Goal: Task Accomplishment & Management: Manage account settings

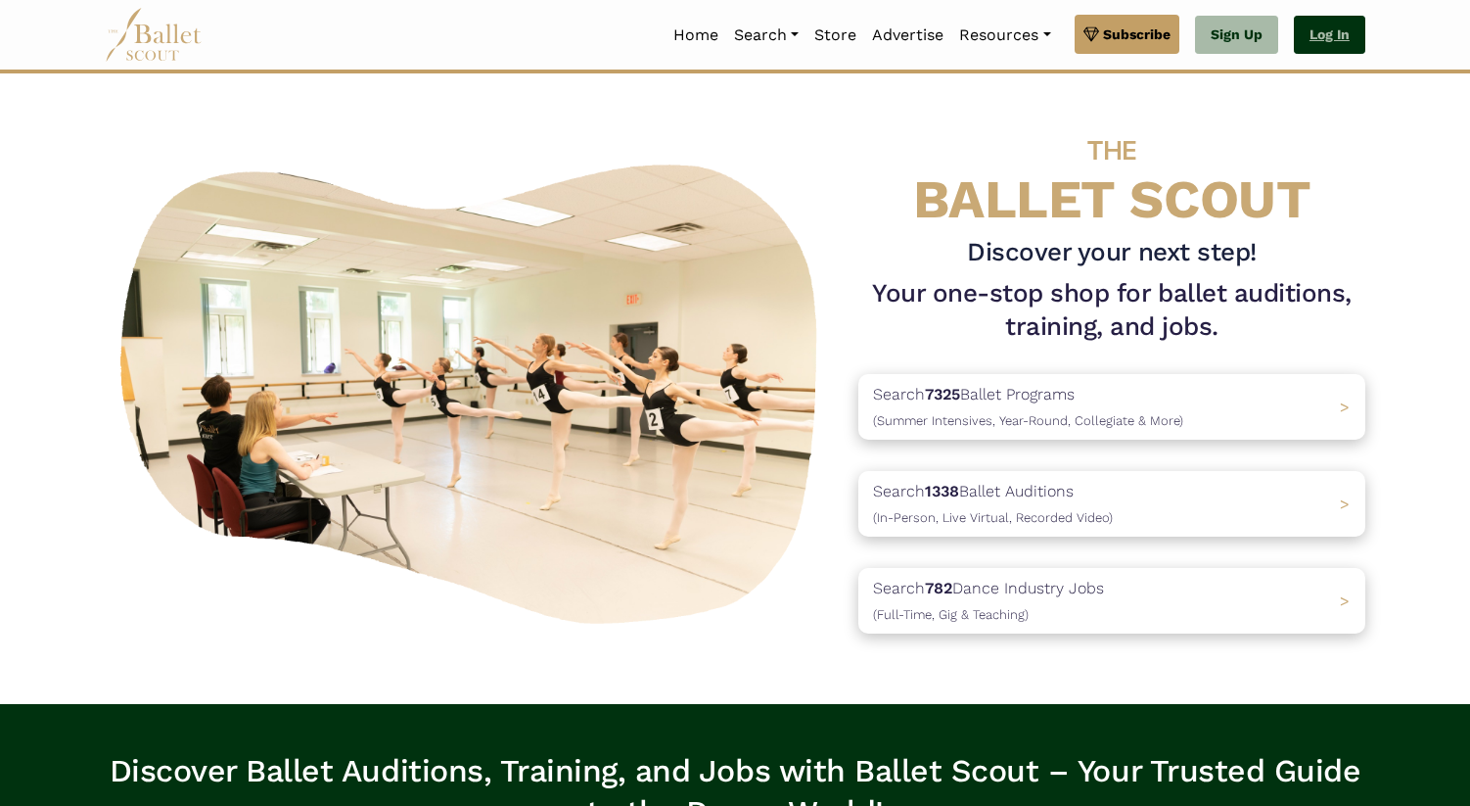
click at [1344, 31] on link "Log In" at bounding box center [1329, 35] width 71 height 39
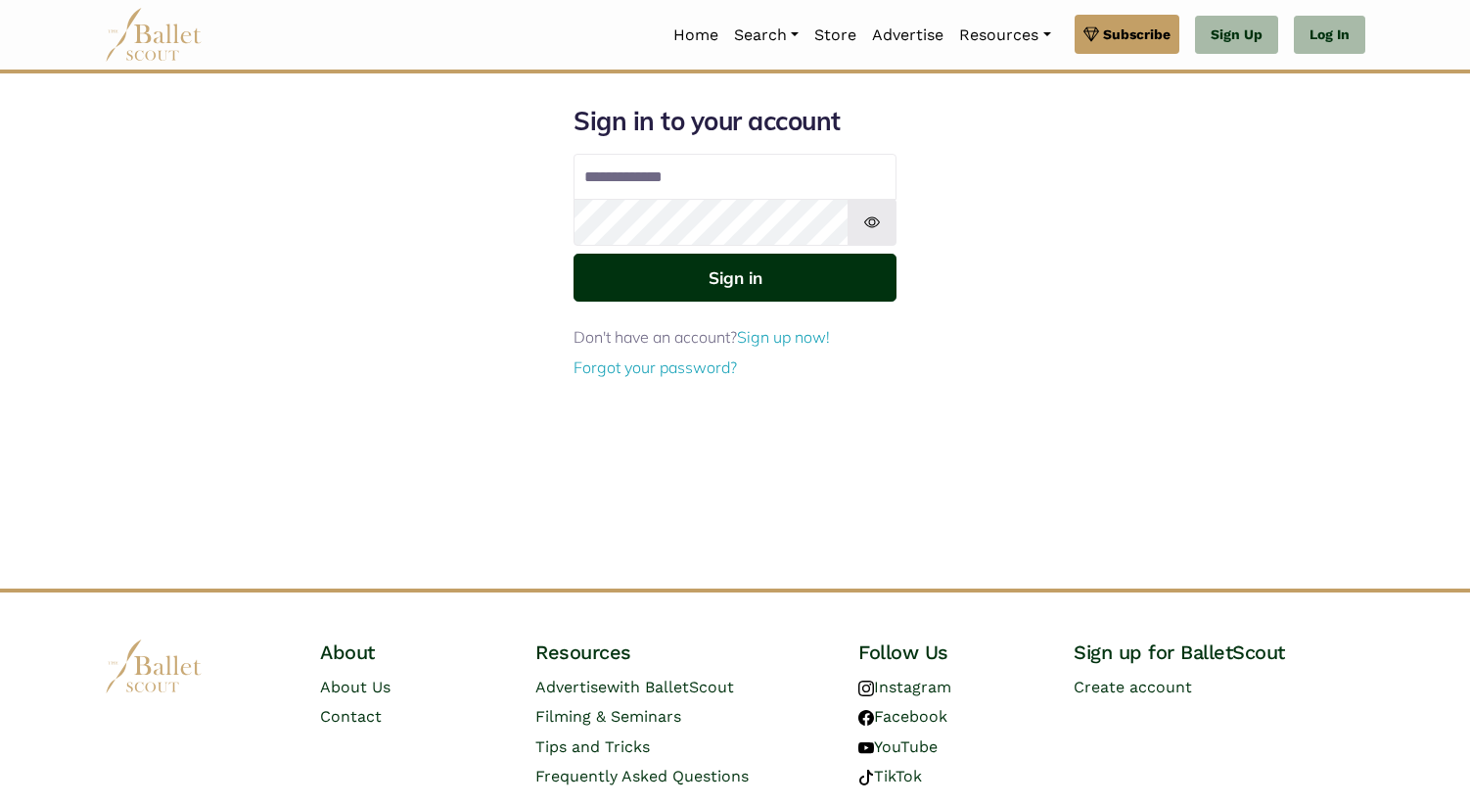
type input "**********"
click at [787, 291] on button "Sign in" at bounding box center [735, 278] width 323 height 48
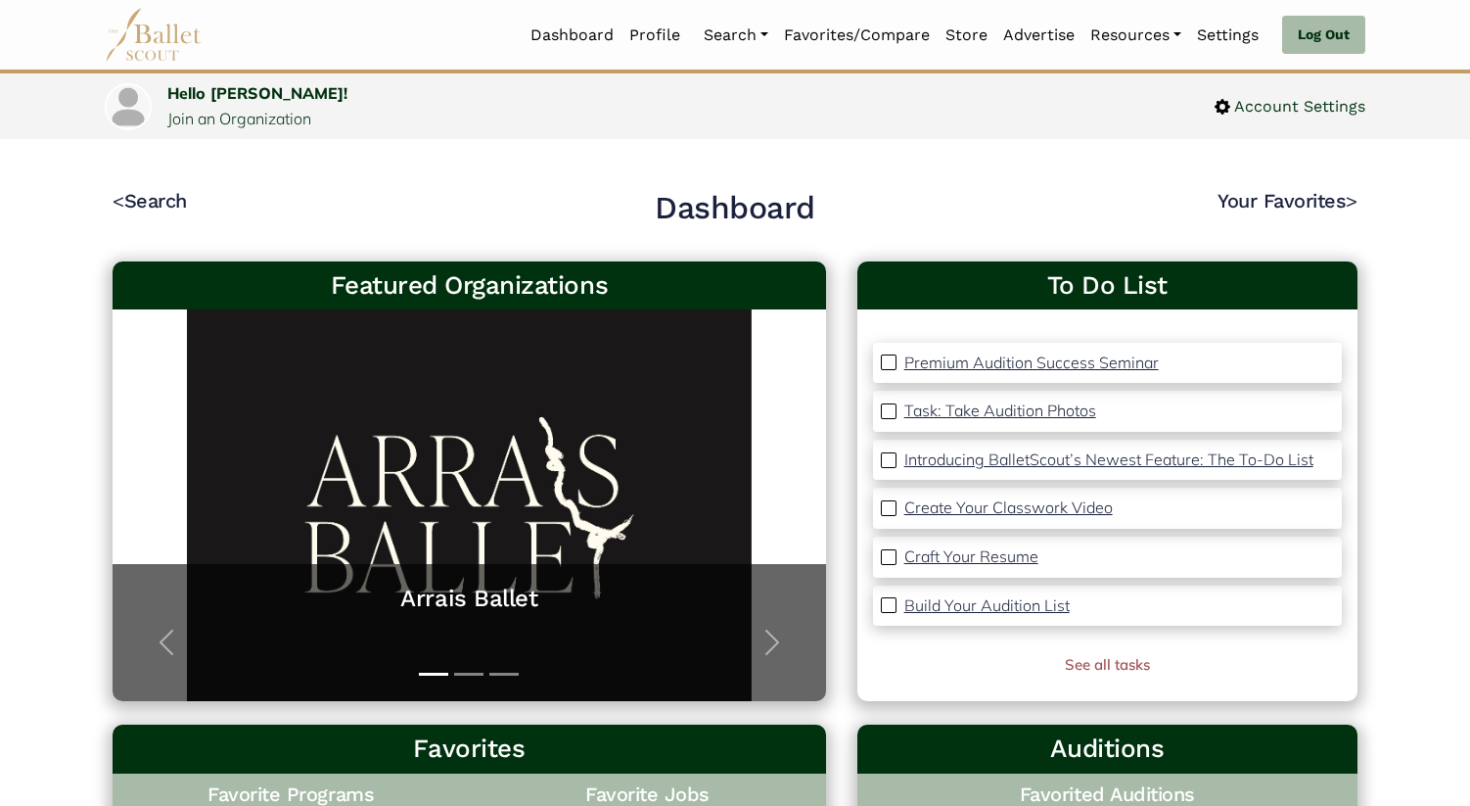
click at [884, 362] on img at bounding box center [889, 362] width 16 height 16
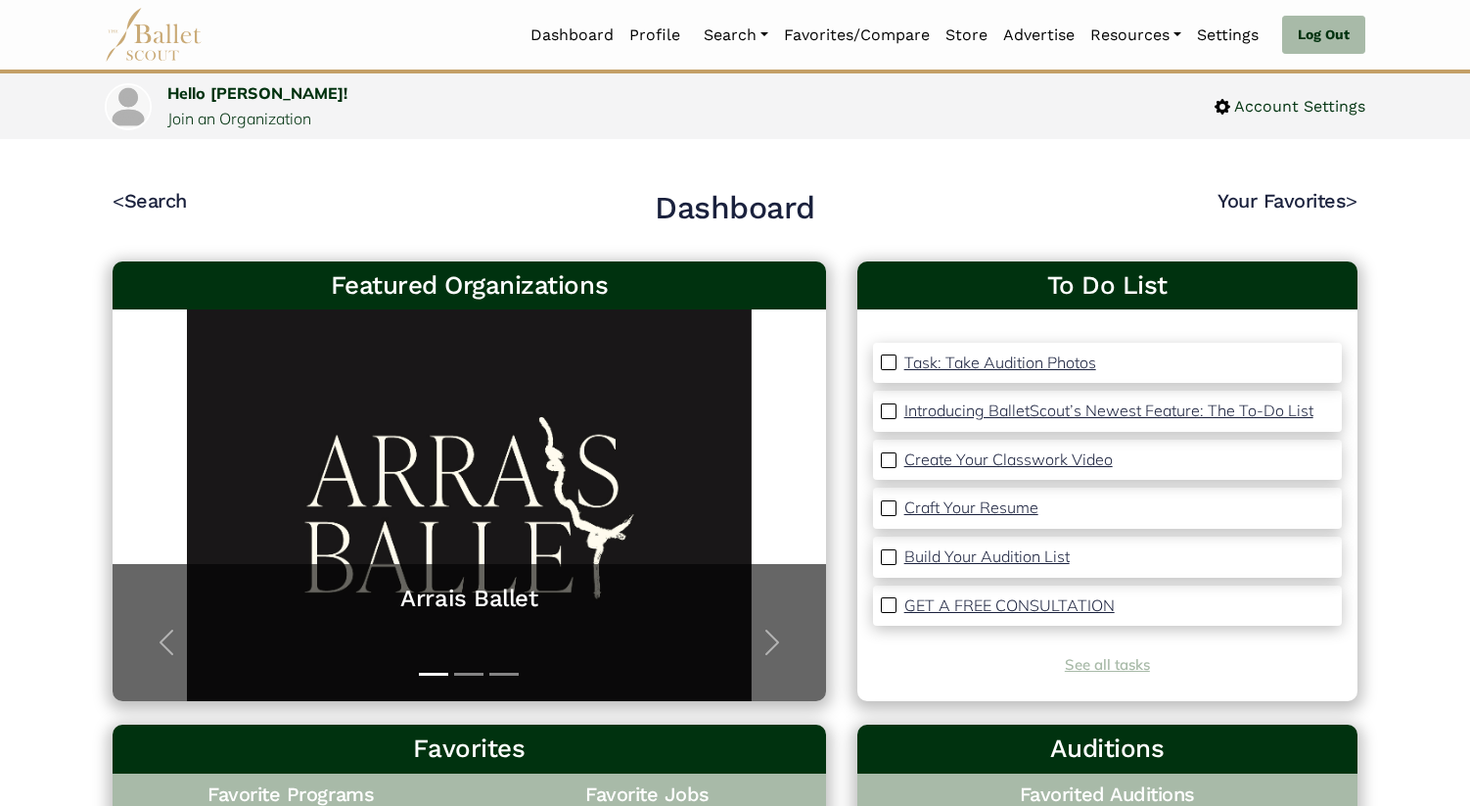
click at [1071, 669] on link "See all tasks" at bounding box center [1107, 664] width 85 height 19
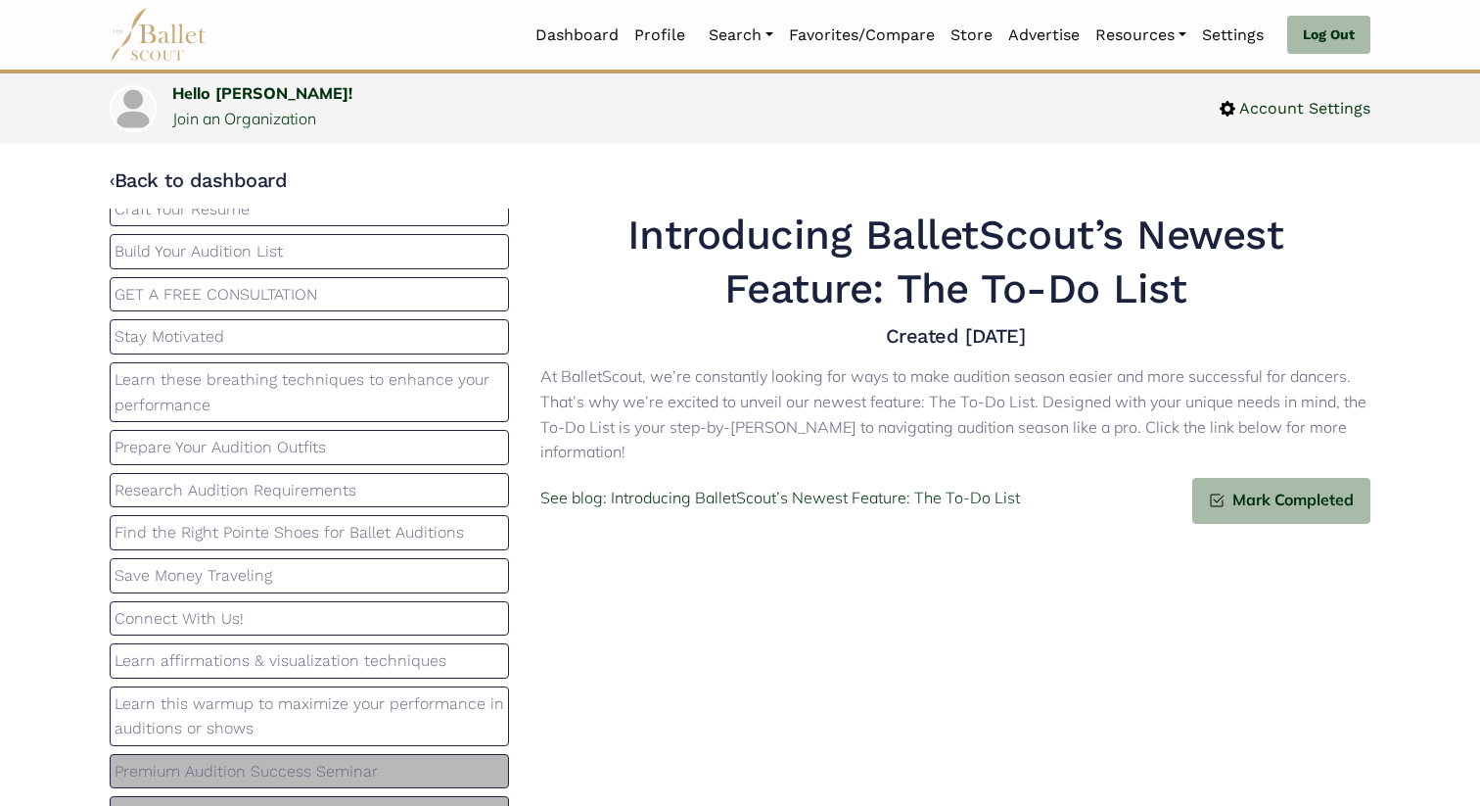
scroll to position [239, 0]
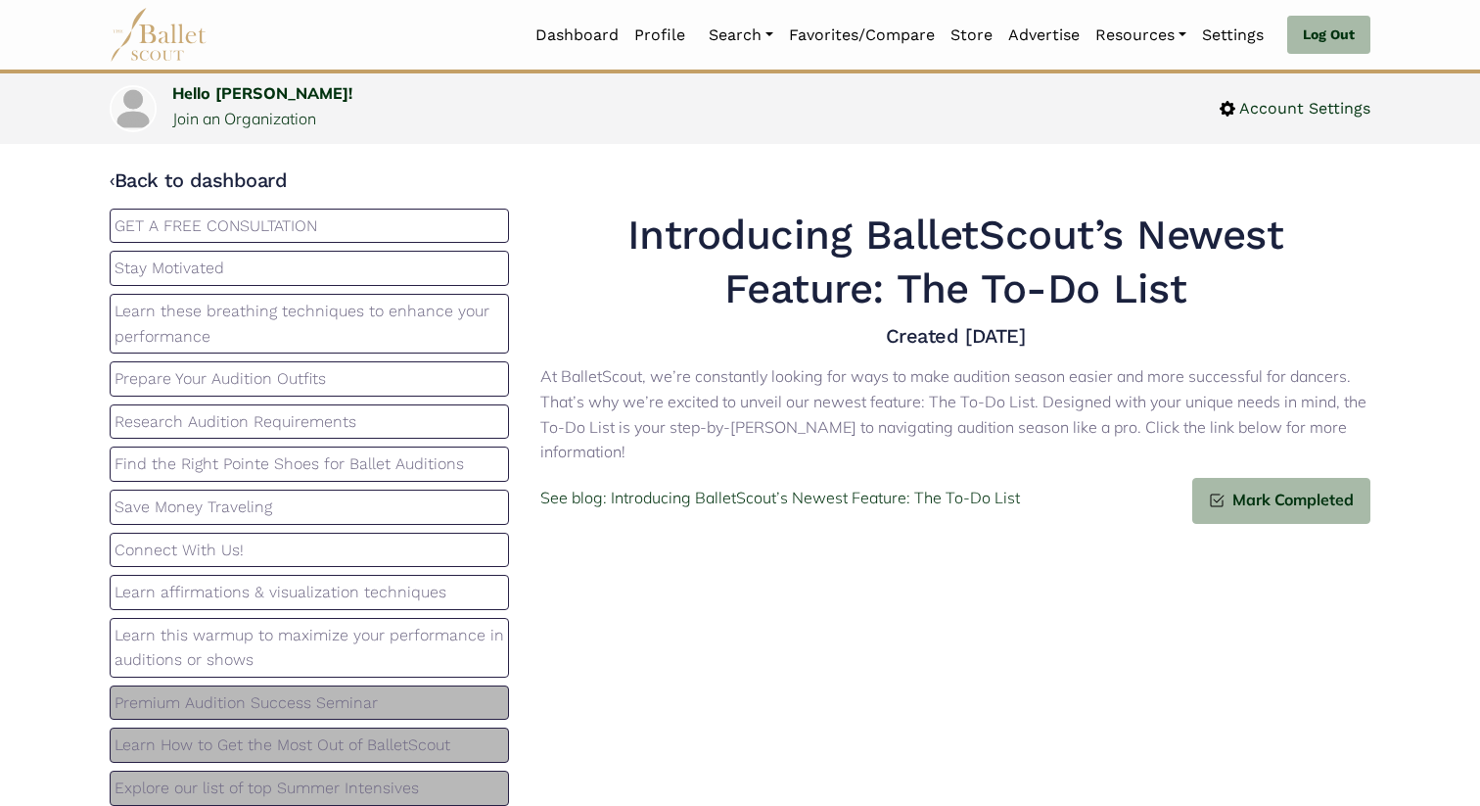
click at [310, 704] on p "Premium Audition Success Seminar" at bounding box center [310, 702] width 390 height 25
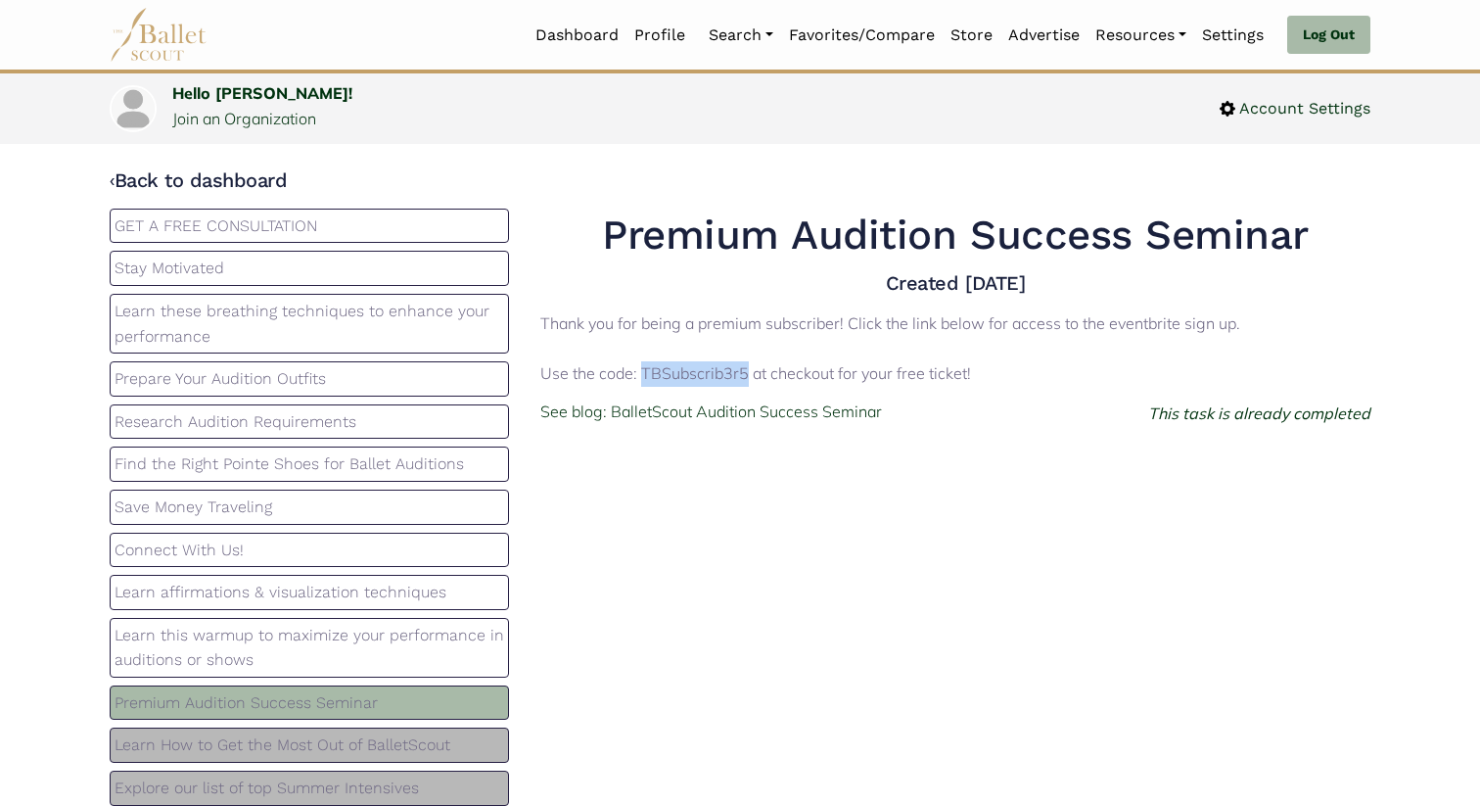
drag, startPoint x: 643, startPoint y: 373, endPoint x: 746, endPoint y: 364, distance: 103.2
click at [746, 364] on p "Thank you for being a premium subscriber! Click the link below for access to th…" at bounding box center [955, 348] width 830 height 75
copy p "TBSubscrib3r5"
click at [747, 415] on p "See blog: BalletScout Audition Success Seminar" at bounding box center [711, 411] width 342 height 25
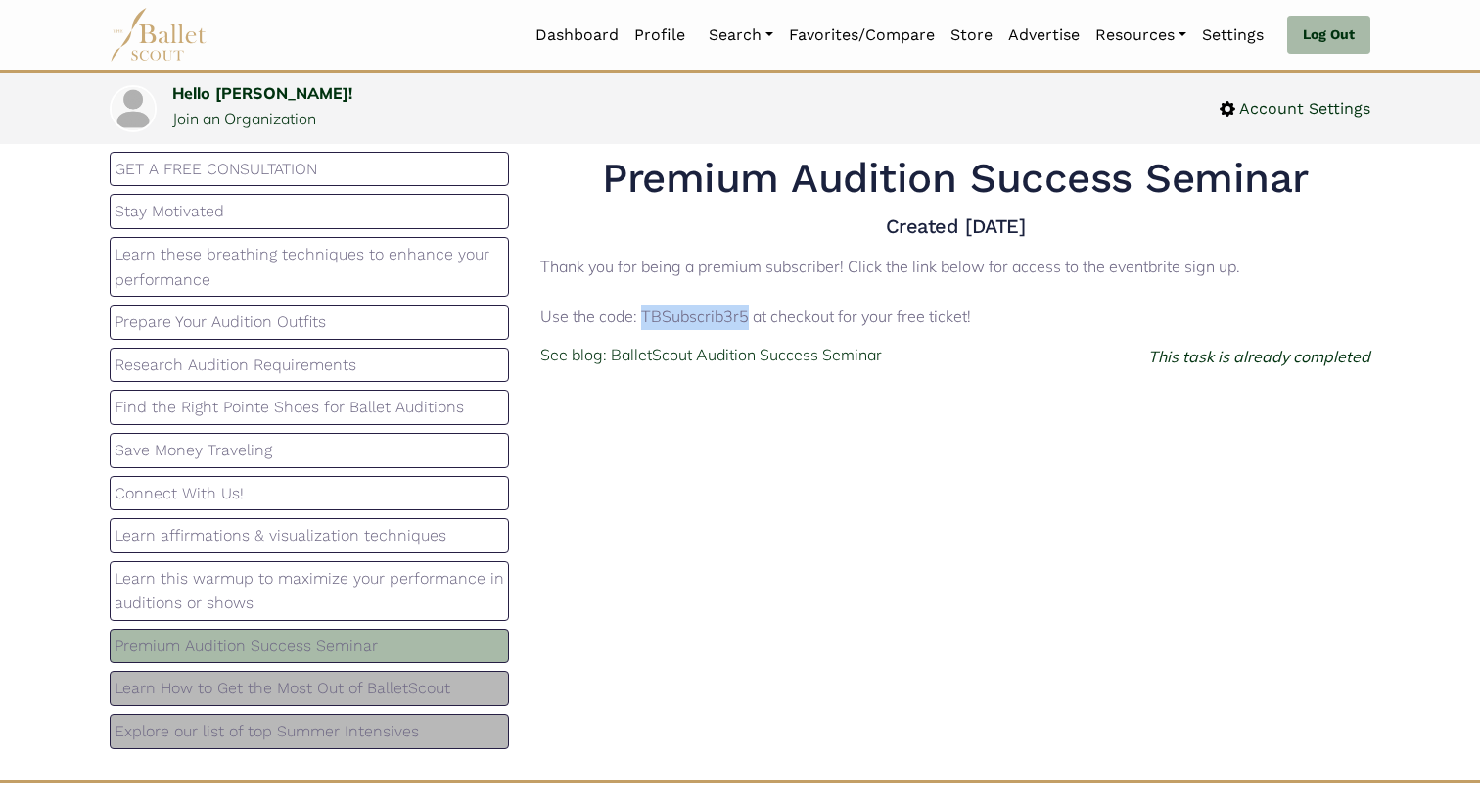
scroll to position [78, 0]
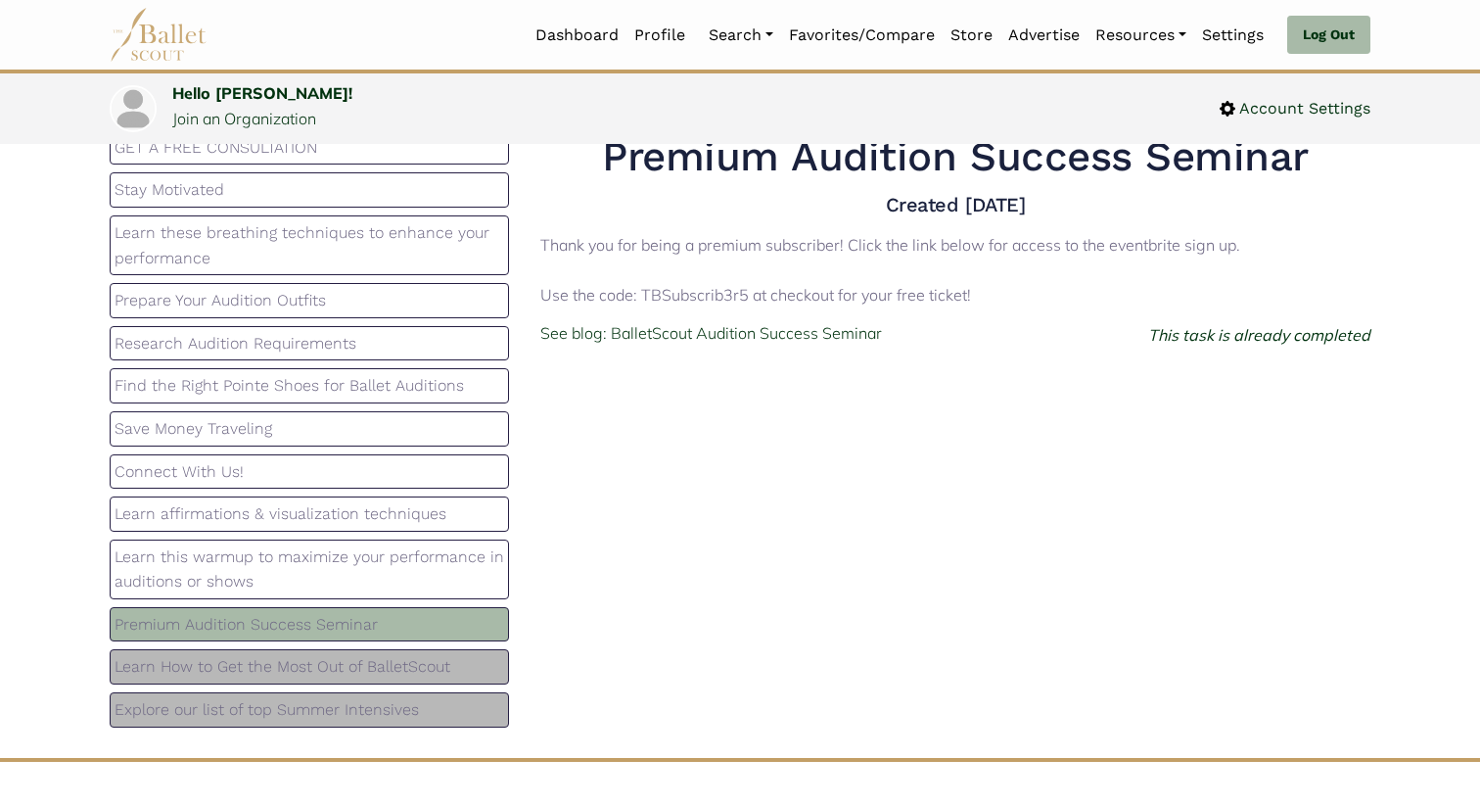
click at [160, 714] on p "Explore our list of top Summer Intensives" at bounding box center [310, 709] width 390 height 25
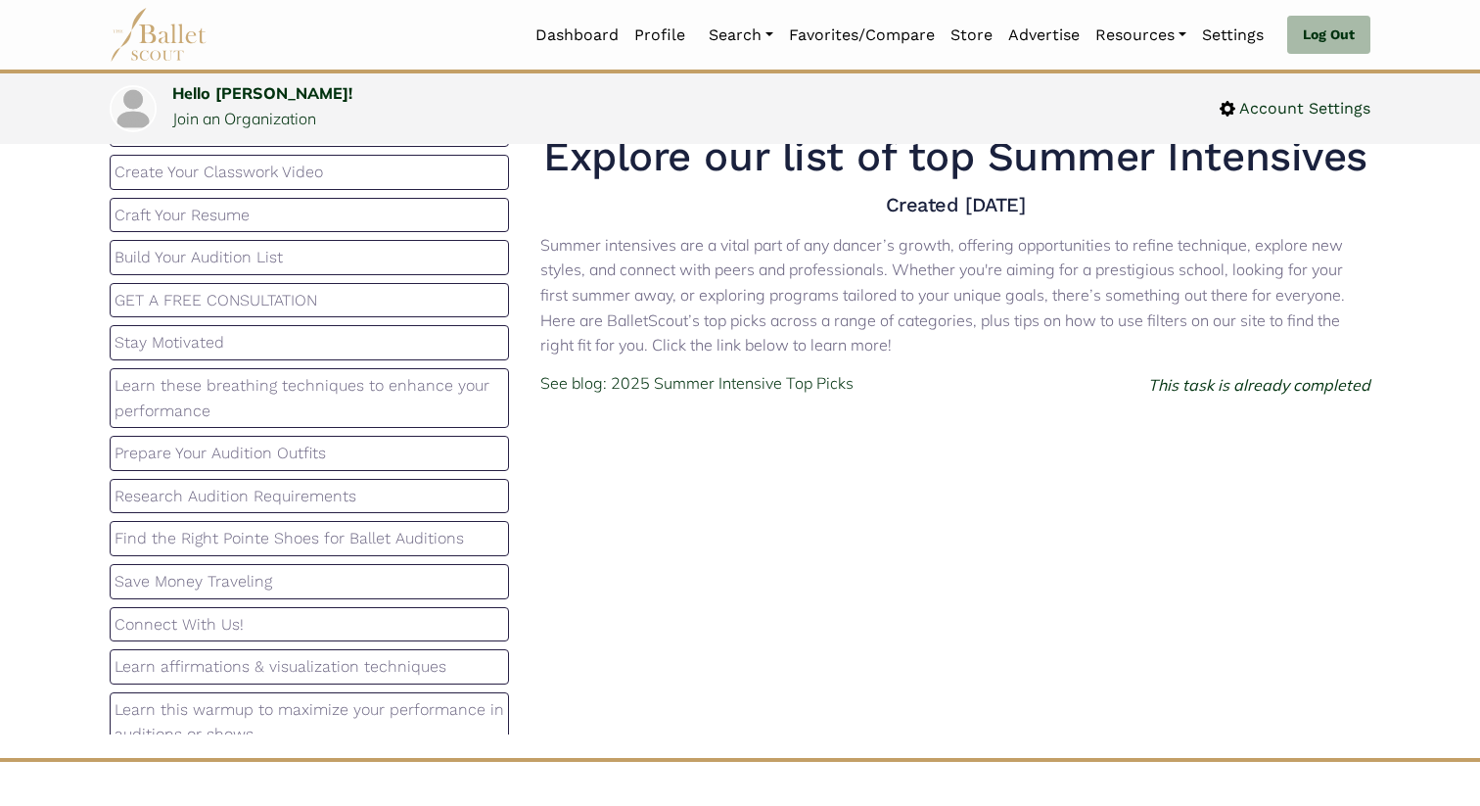
scroll to position [0, 0]
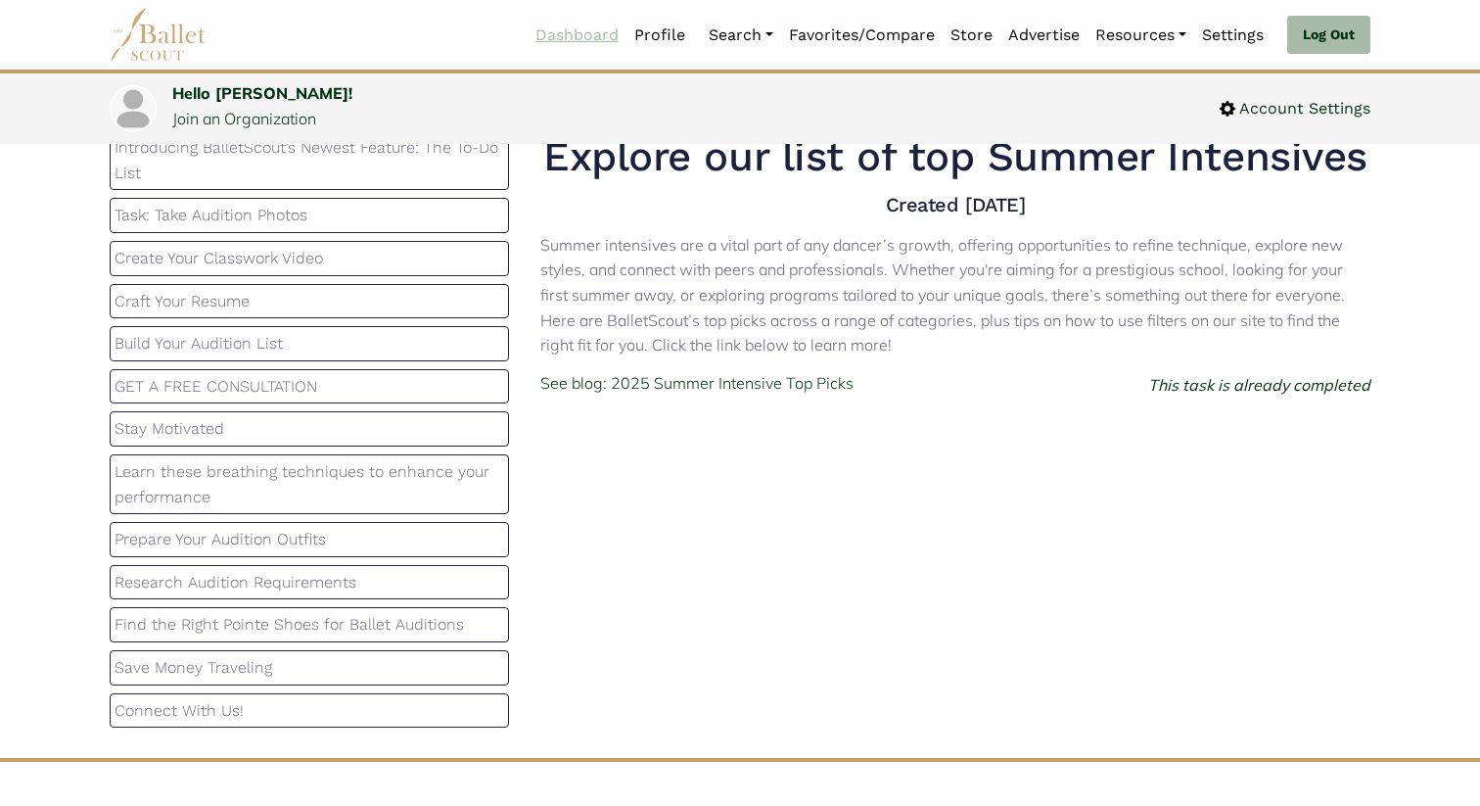
click at [558, 38] on link "Dashboard" at bounding box center [577, 35] width 99 height 41
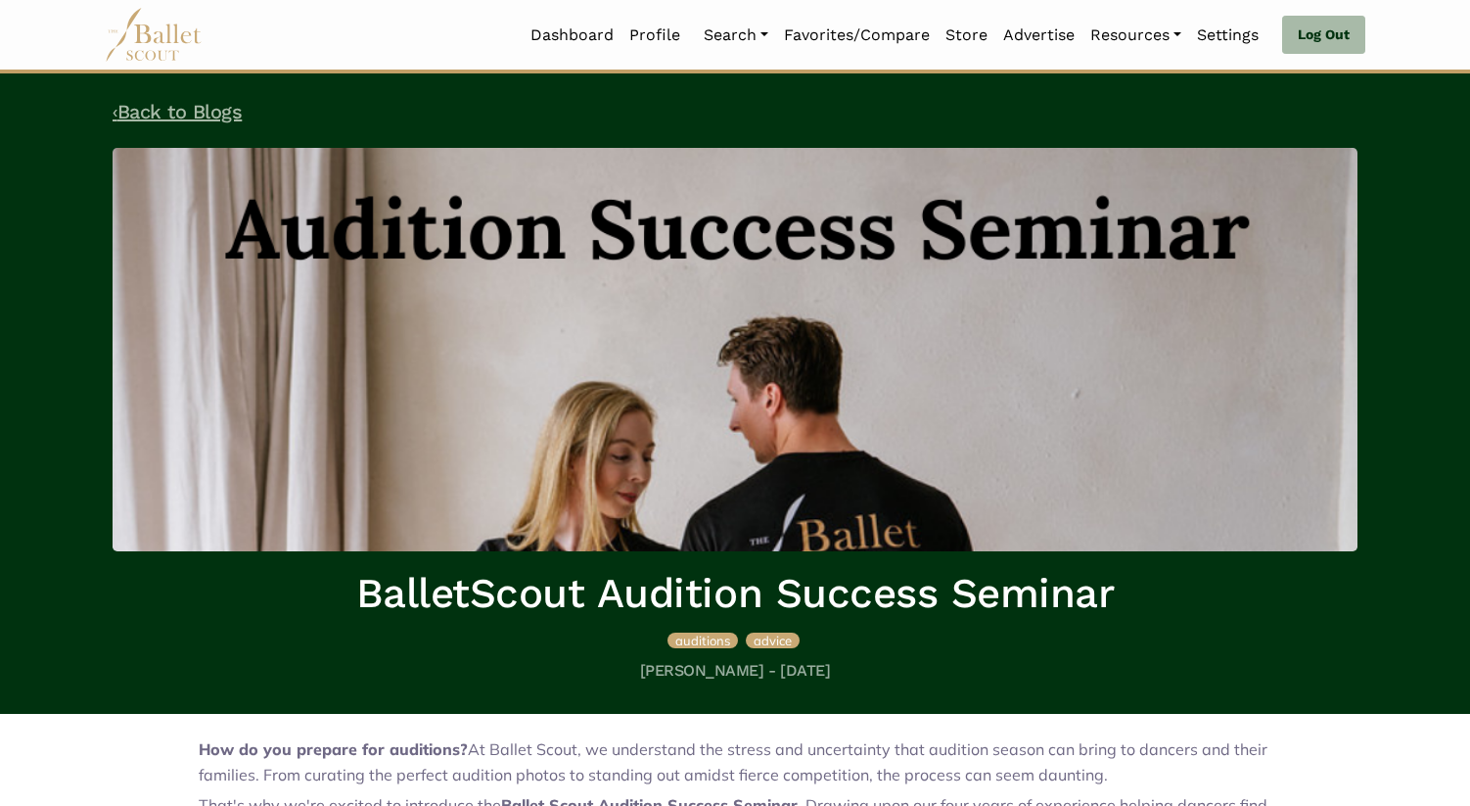
click at [213, 112] on link "‹ Back to Blogs" at bounding box center [177, 111] width 129 height 23
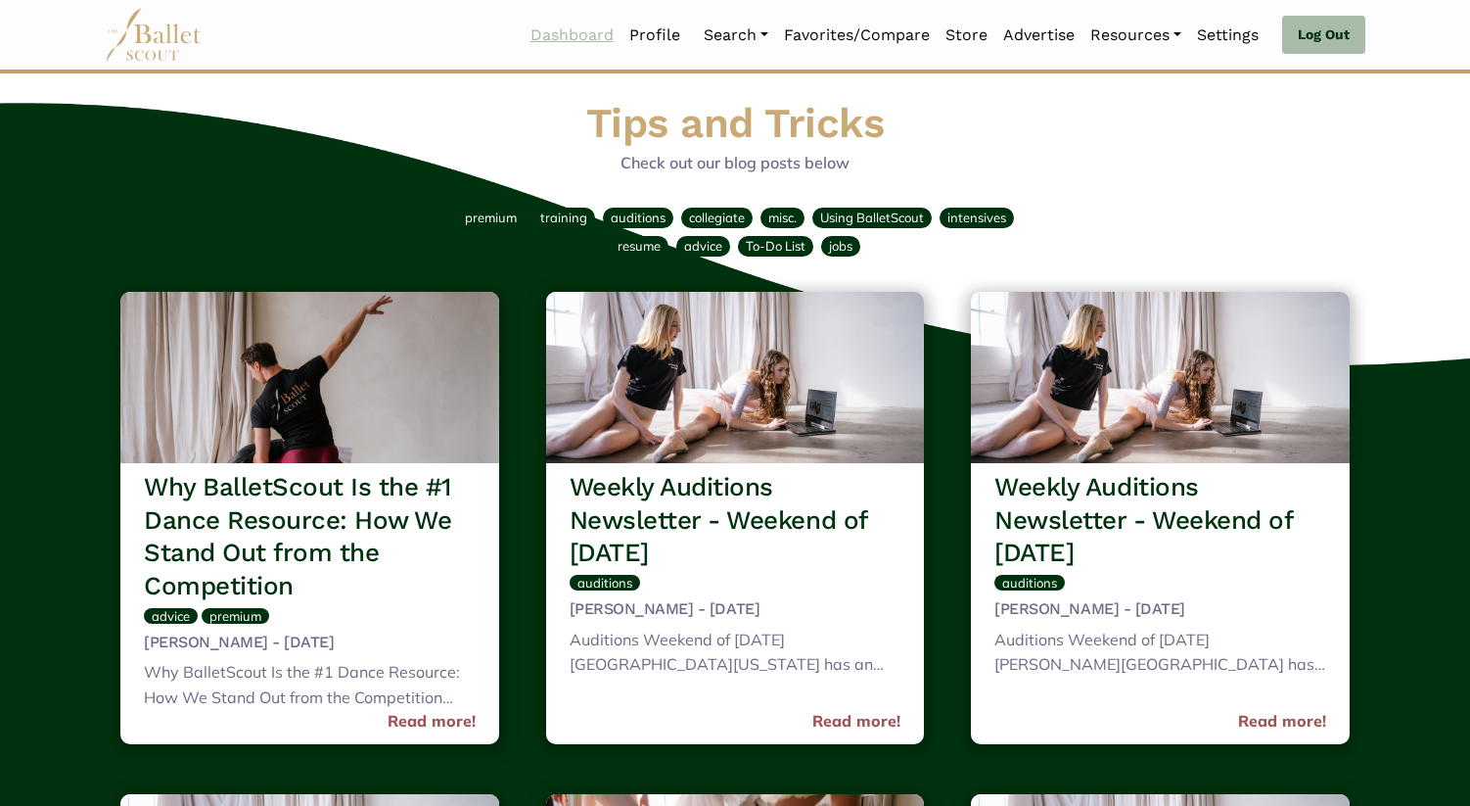
click at [557, 41] on link "Dashboard" at bounding box center [572, 35] width 99 height 41
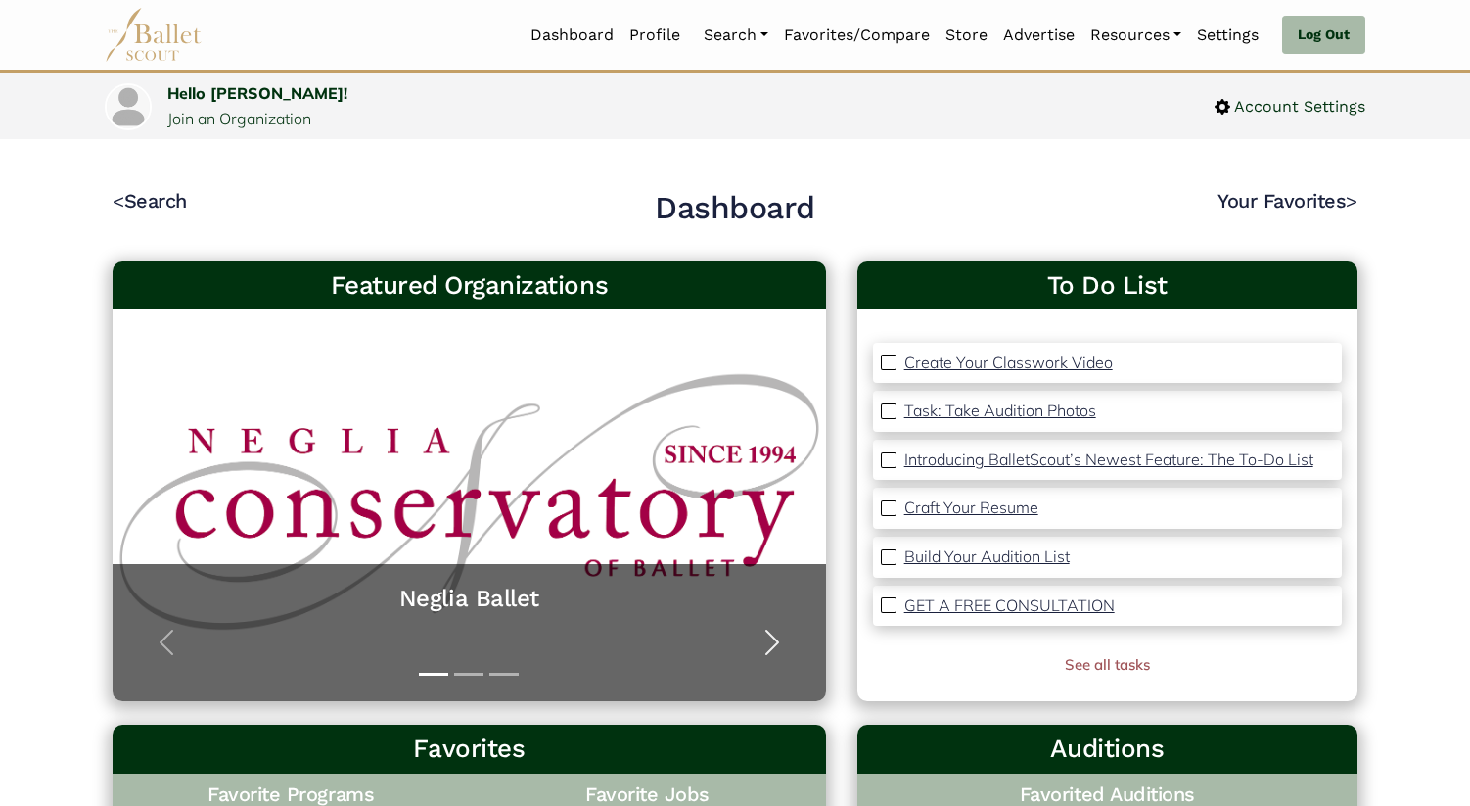
click at [777, 644] on span "button" at bounding box center [772, 642] width 31 height 31
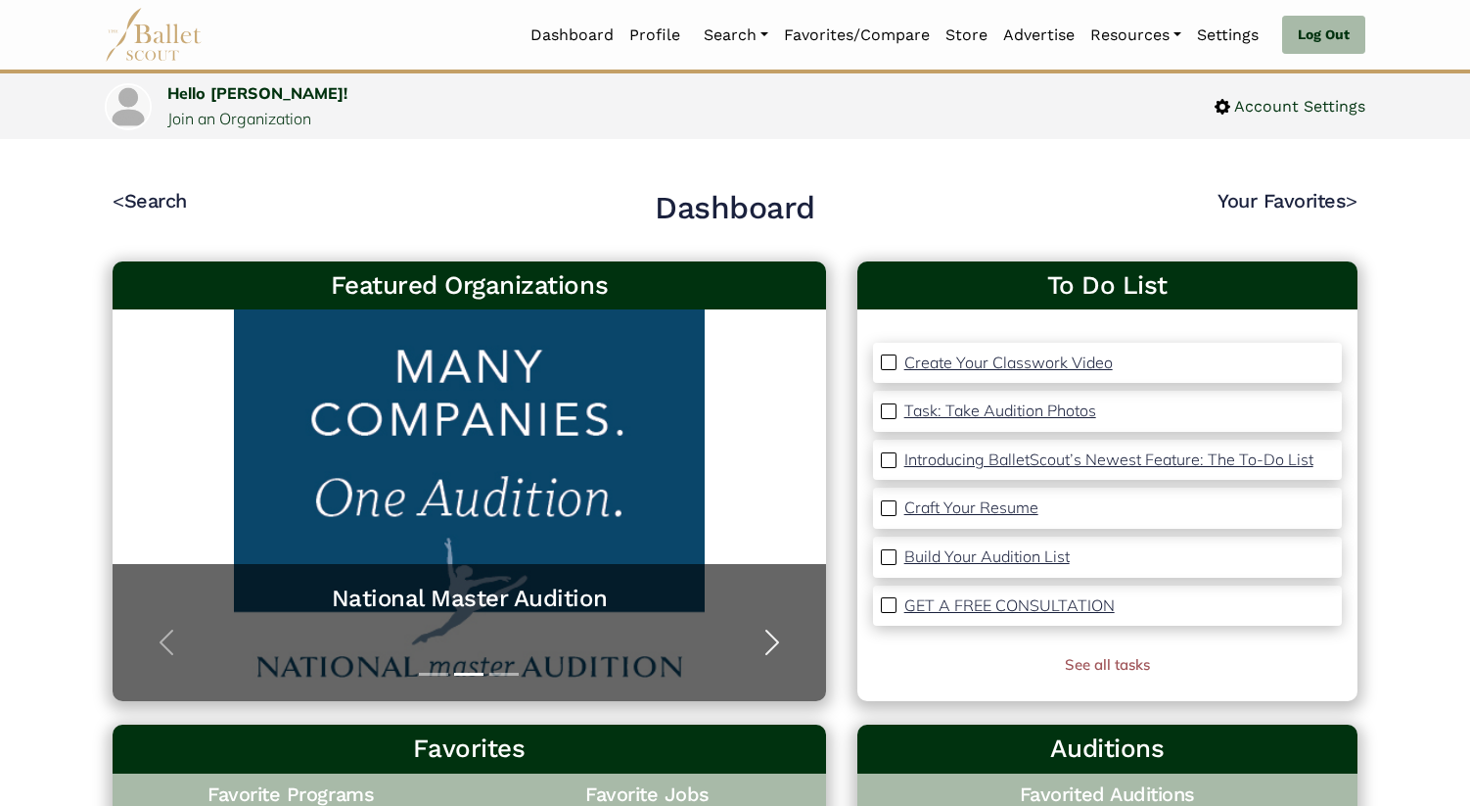
click at [777, 644] on span "button" at bounding box center [772, 642] width 31 height 31
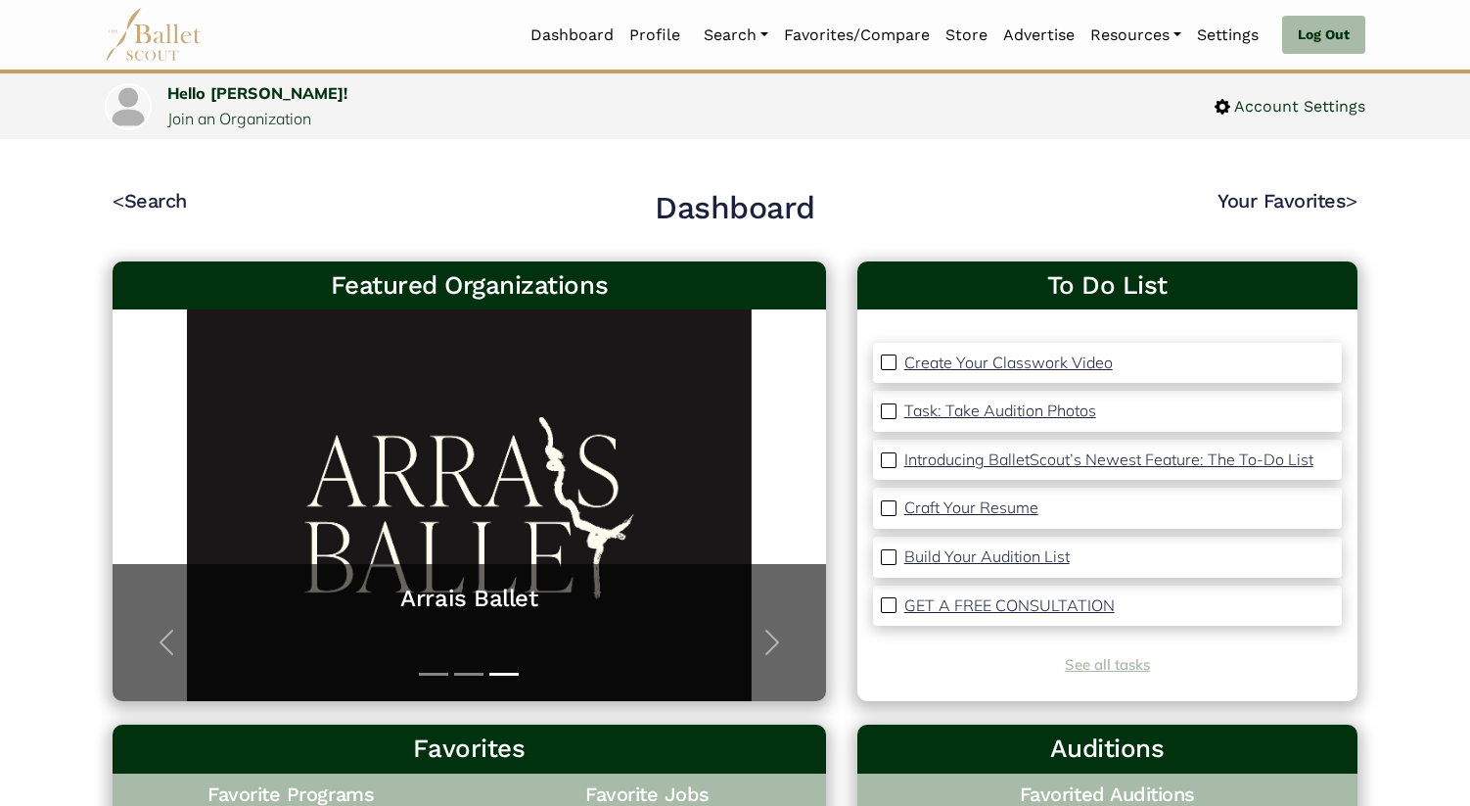
click at [1114, 661] on link "See all tasks" at bounding box center [1107, 664] width 85 height 19
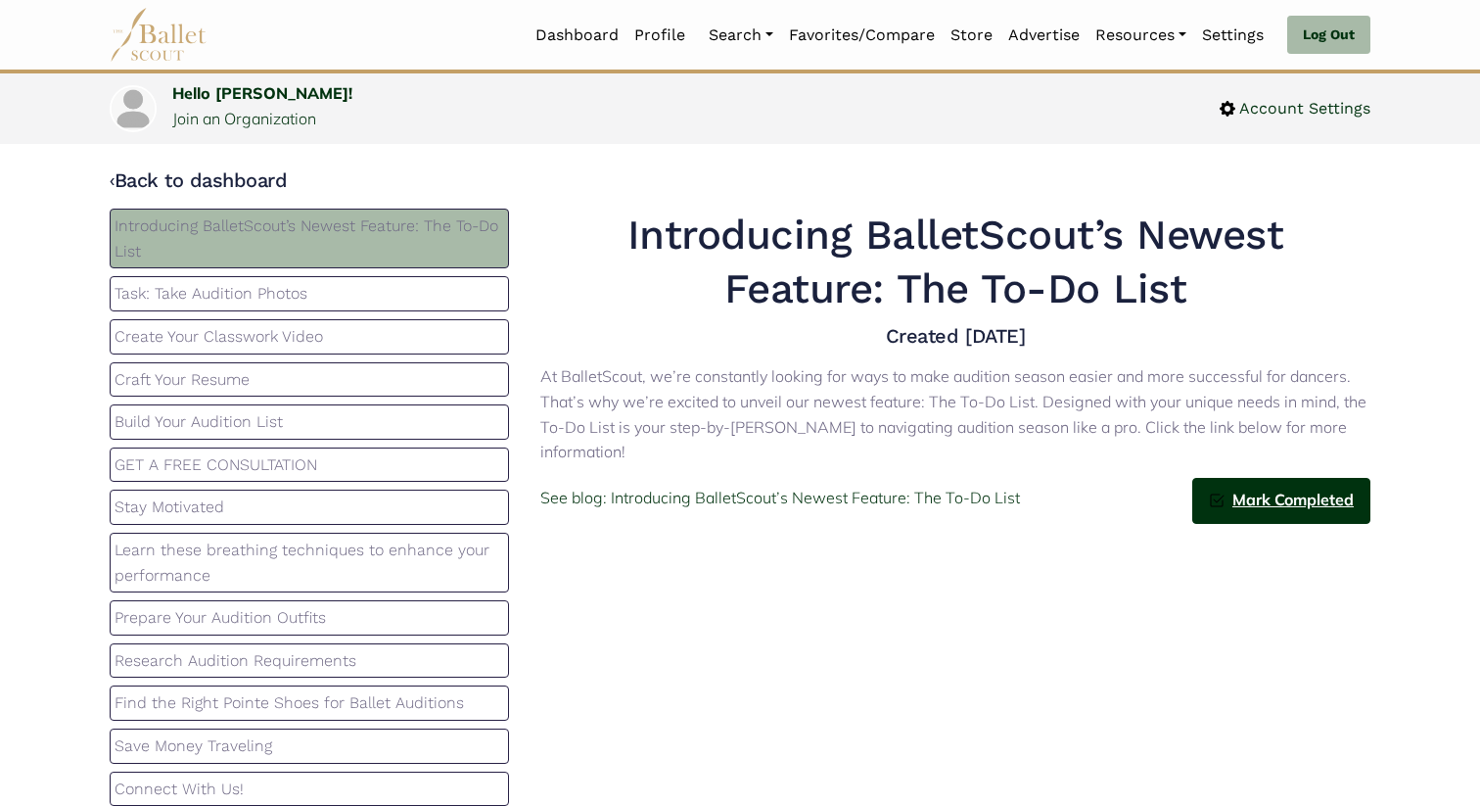
click at [1230, 494] on span "Mark Completed" at bounding box center [1289, 500] width 129 height 25
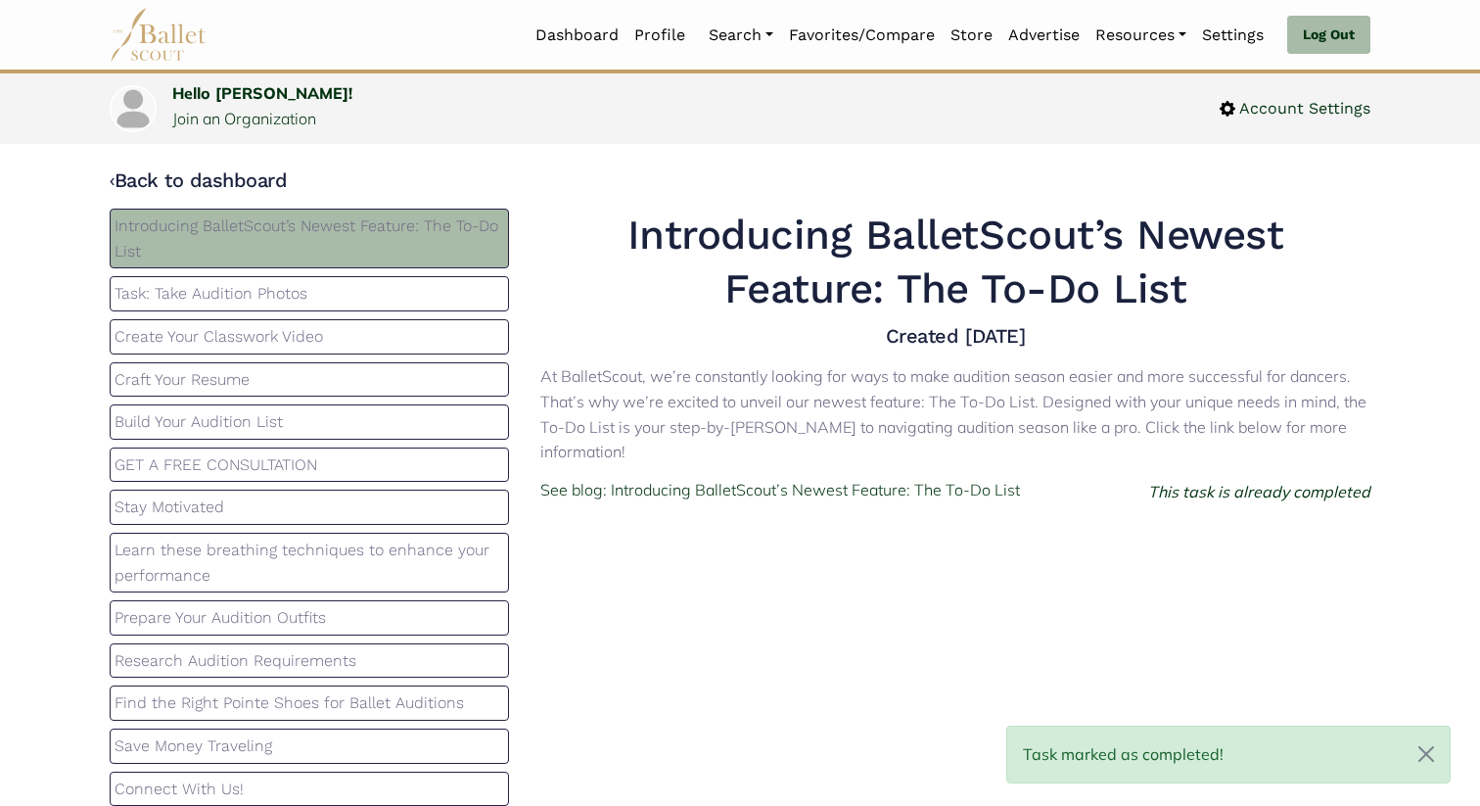
click at [1312, 504] on div "This task is already completed" at bounding box center [1259, 492] width 222 height 25
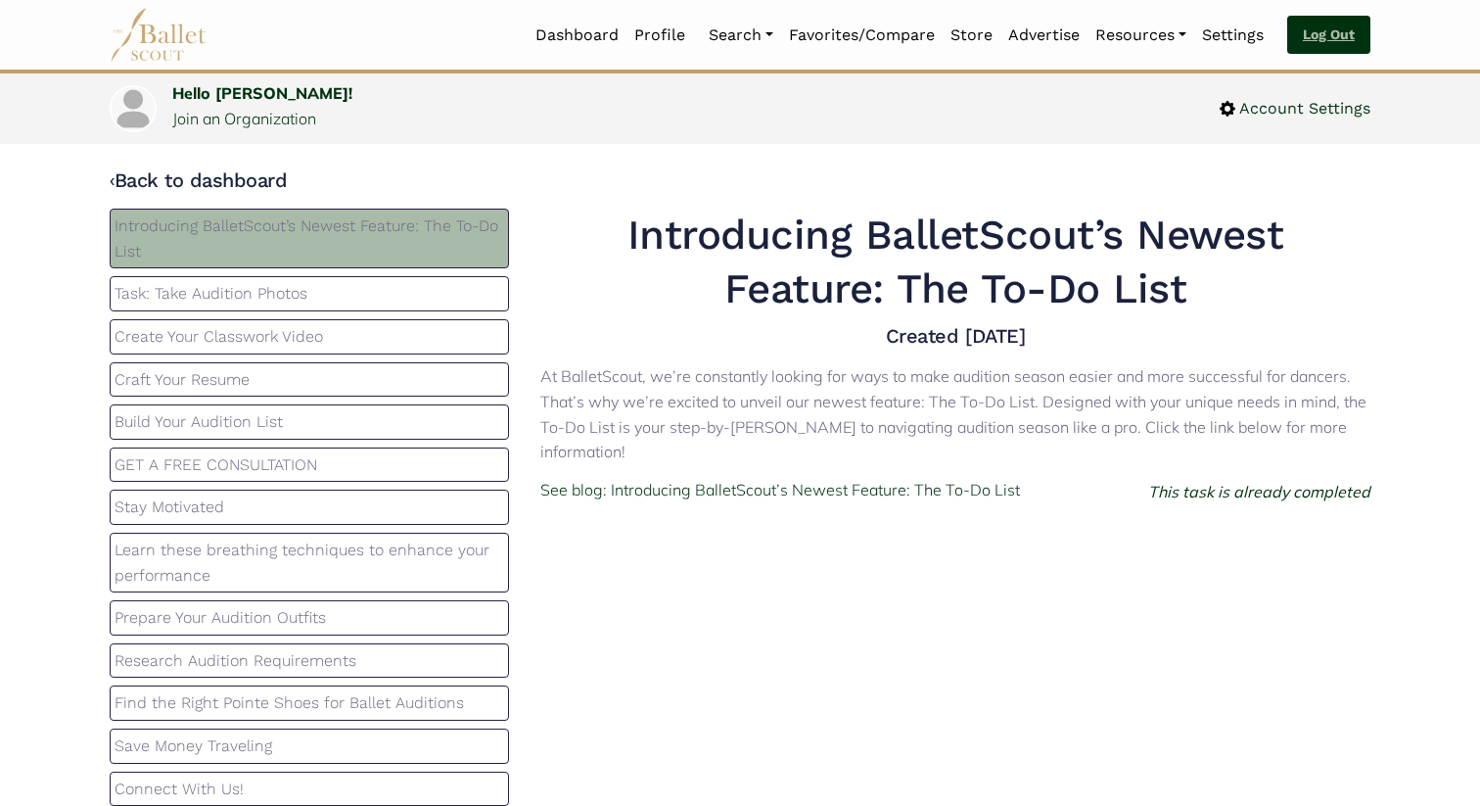
click at [1322, 30] on link "Log Out" at bounding box center [1328, 35] width 83 height 39
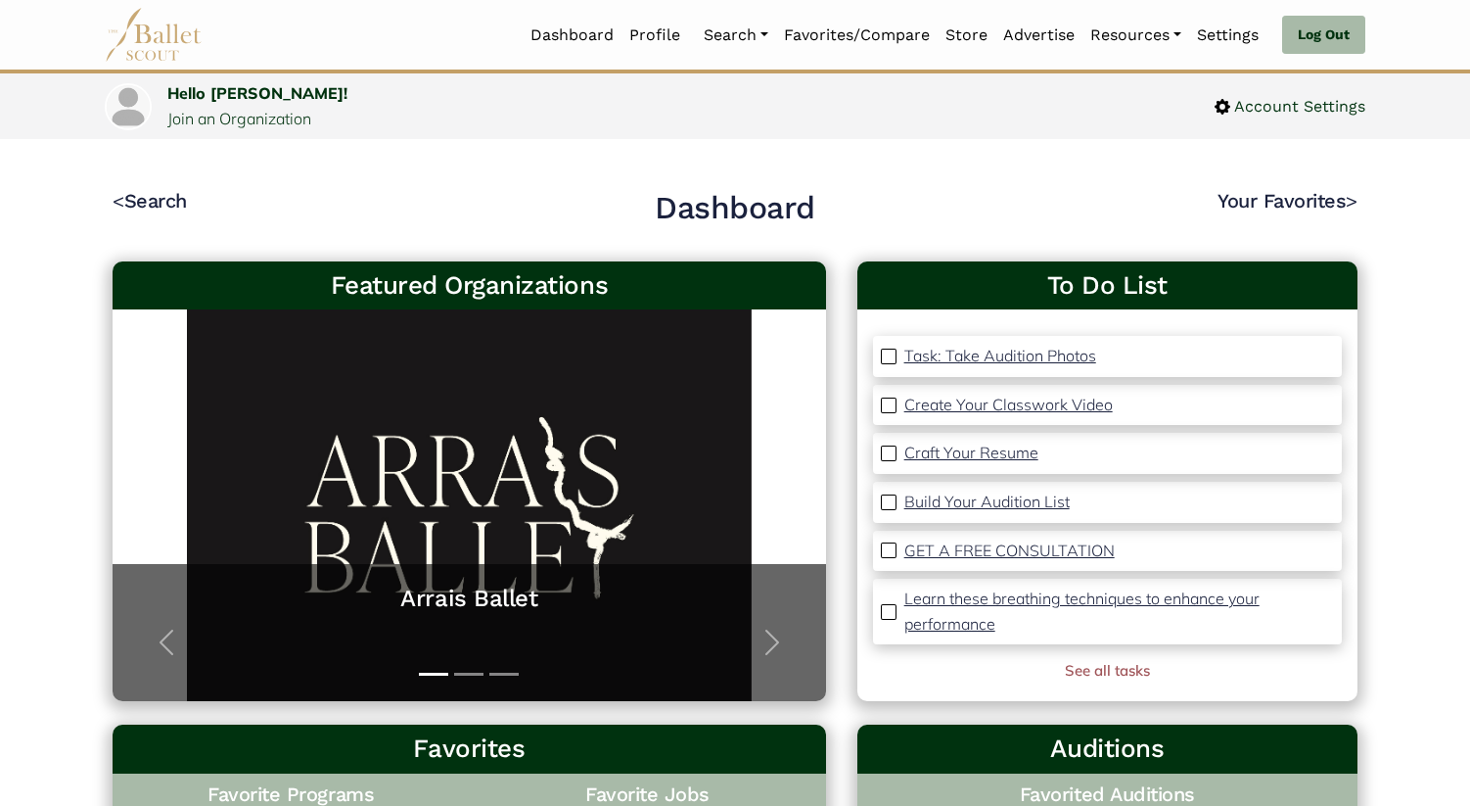
click at [946, 352] on p "Task: Take Audition Photos" at bounding box center [1001, 356] width 192 height 20
click at [1331, 28] on link "Log Out" at bounding box center [1323, 35] width 83 height 39
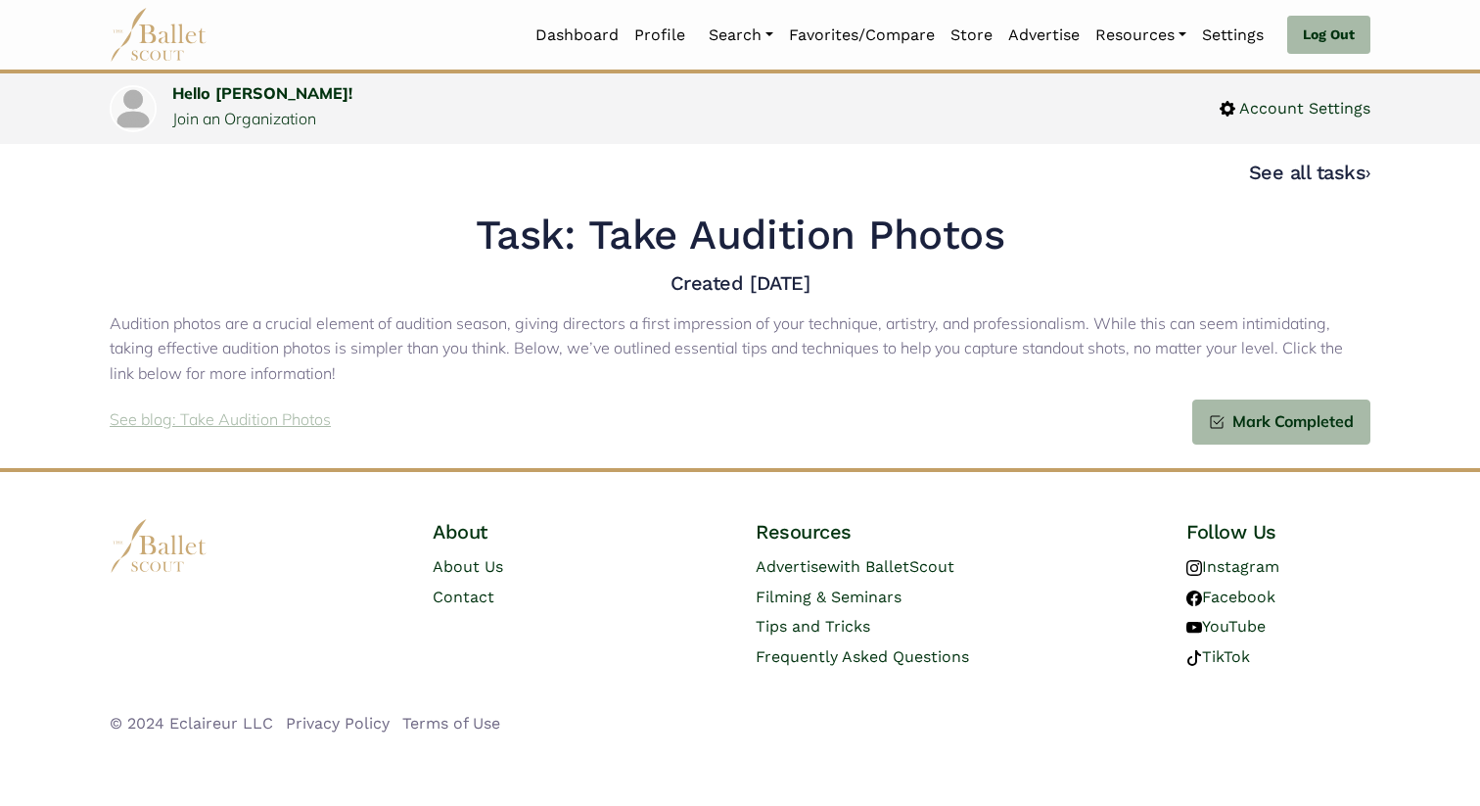
click at [290, 421] on p "See blog: Take Audition Photos" at bounding box center [220, 419] width 221 height 25
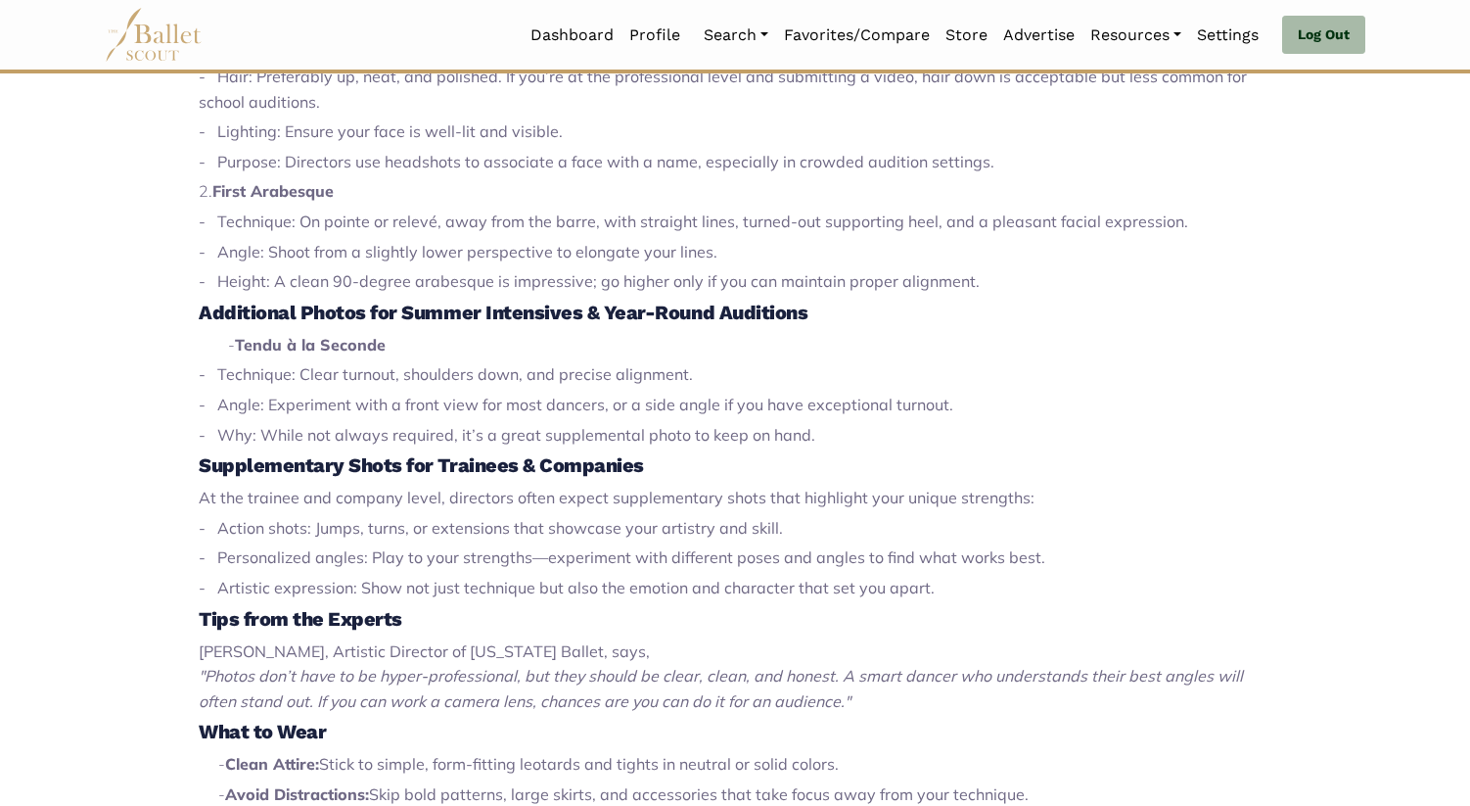
scroll to position [890, 0]
